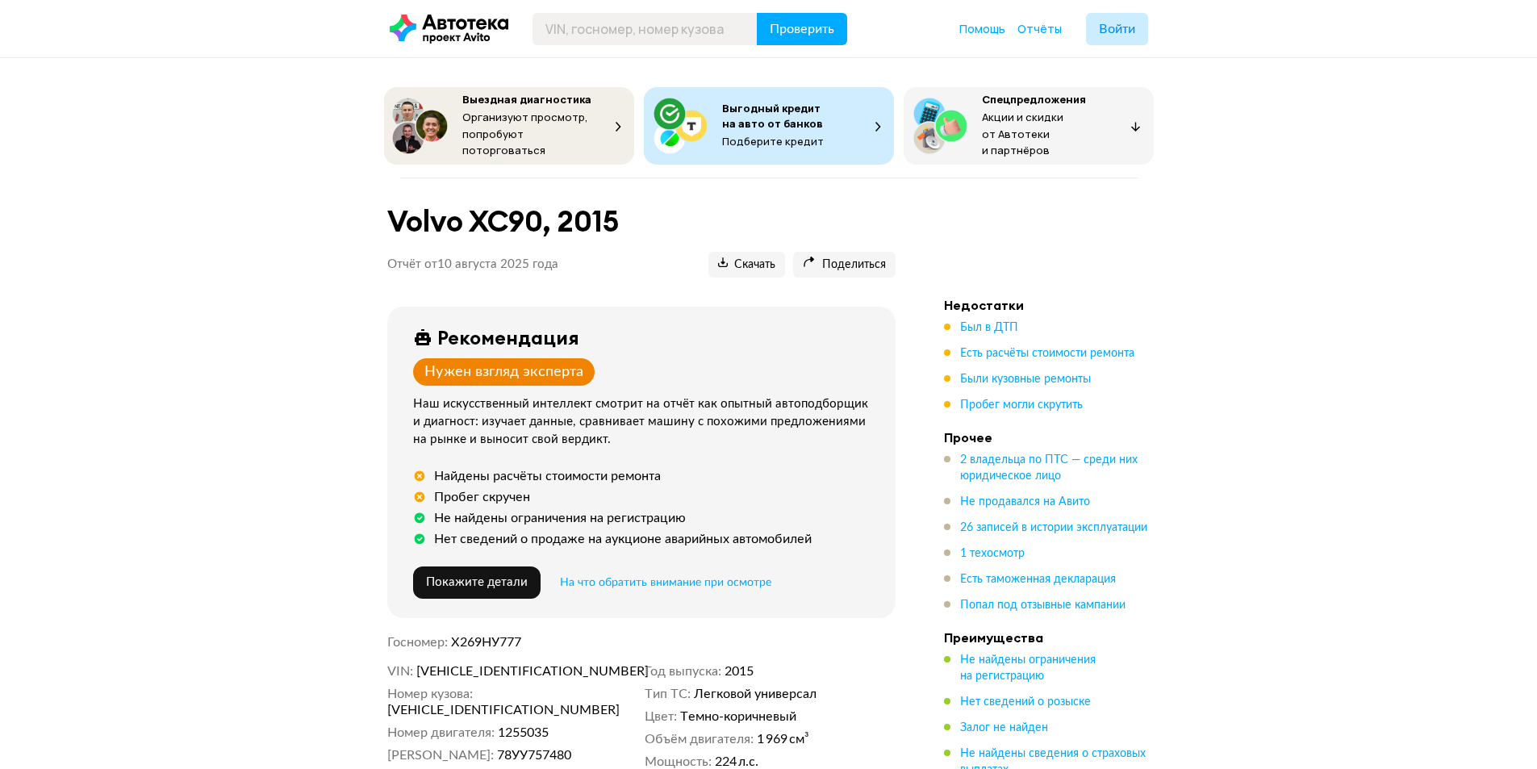
scroll to position [3140, 0]
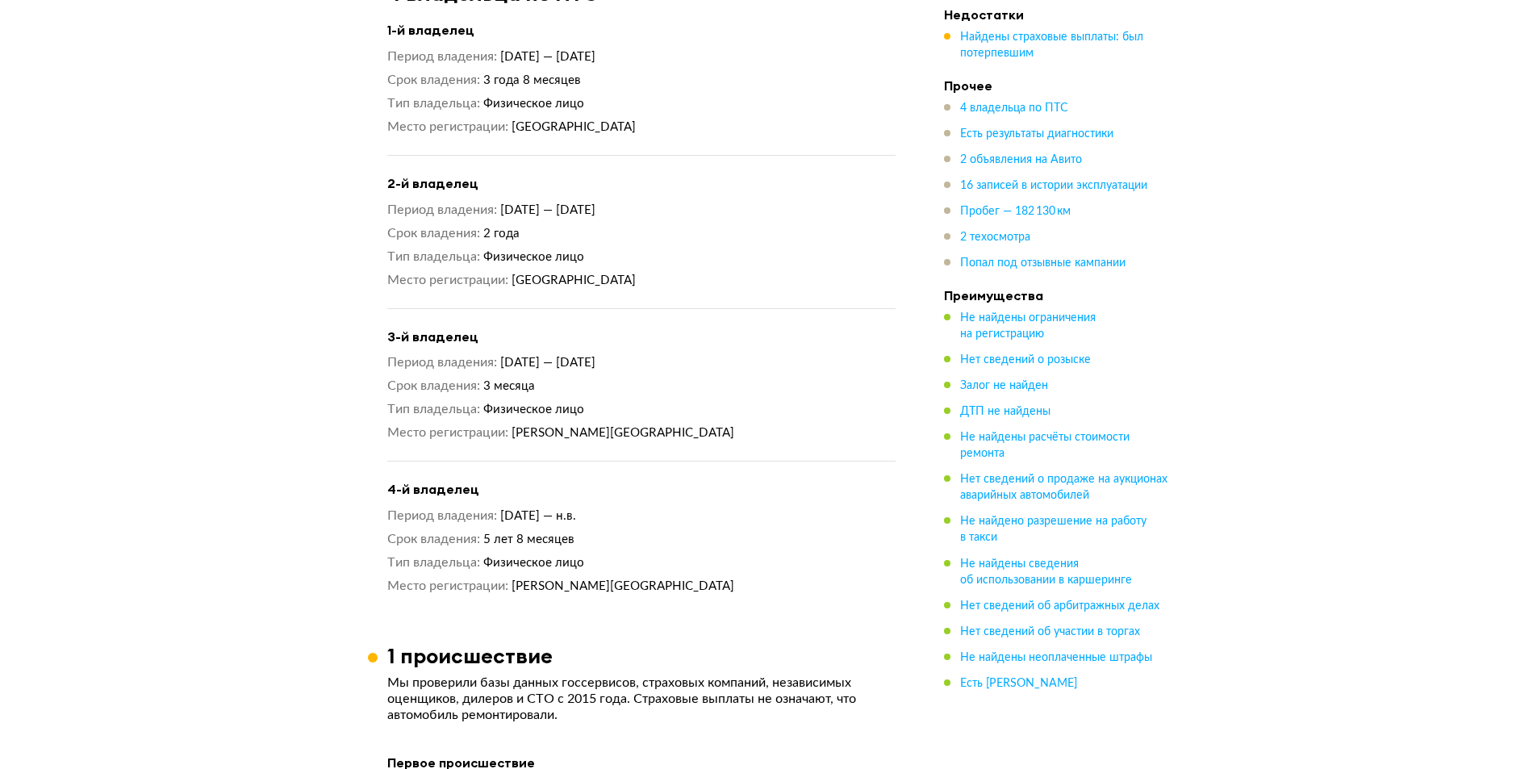
scroll to position [1452, 0]
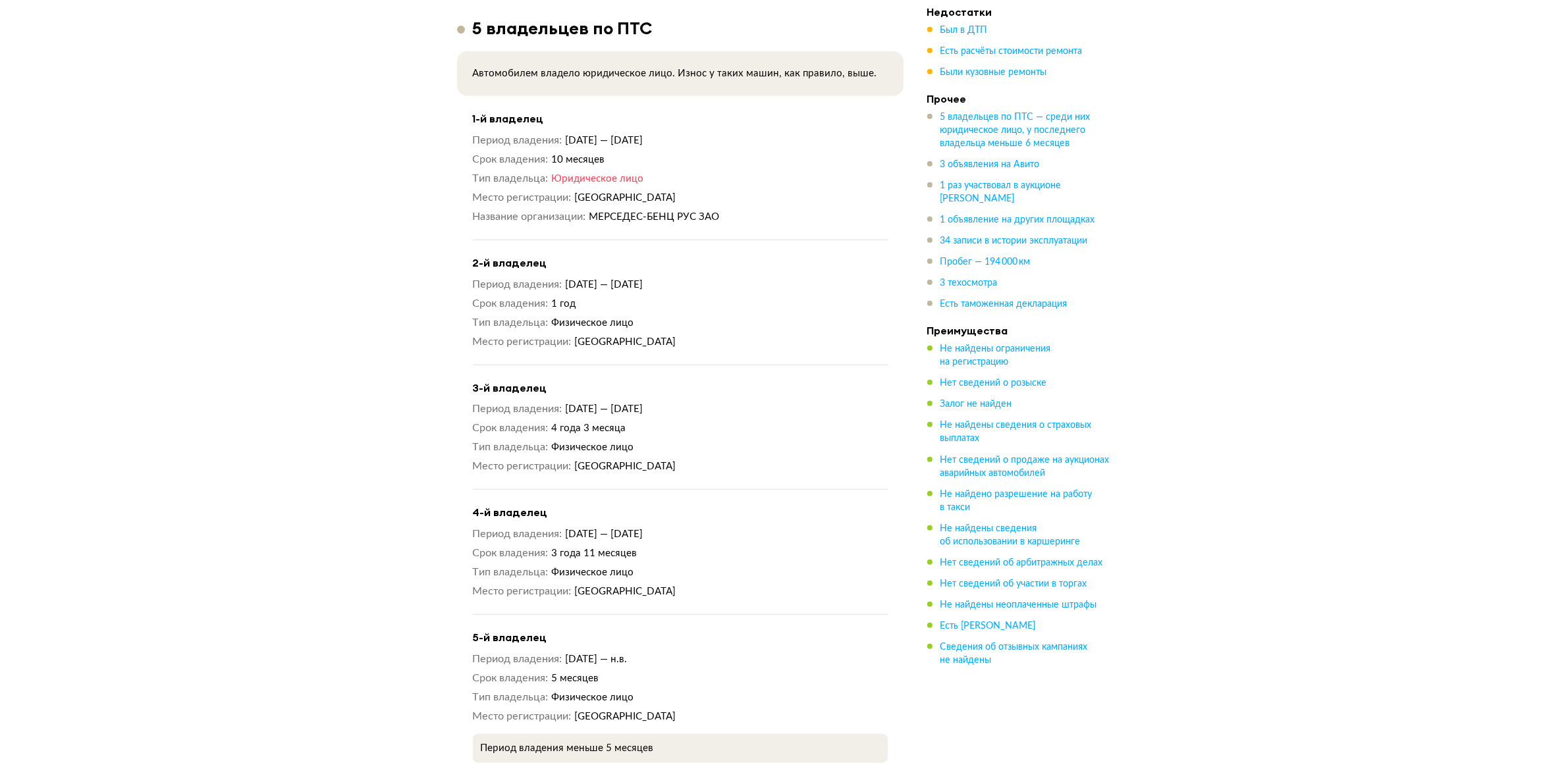
scroll to position [1226, 0]
